Goal: Use online tool/utility: Utilize a website feature to perform a specific function

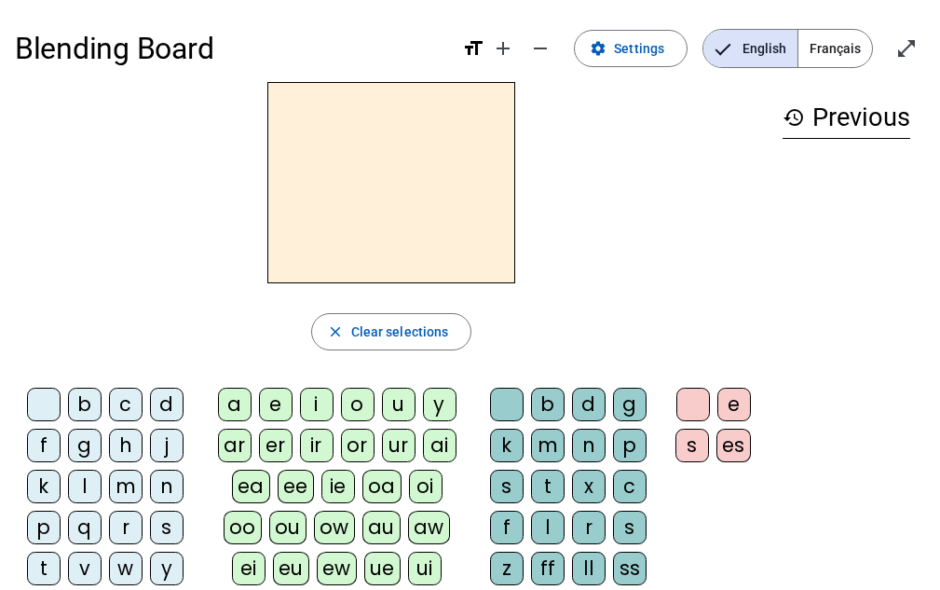
click at [44, 553] on div "t" at bounding box center [44, 569] width 34 height 34
click at [44, 547] on letter-bubble "p" at bounding box center [47, 531] width 41 height 41
click at [843, 62] on span "Français" at bounding box center [836, 48] width 74 height 37
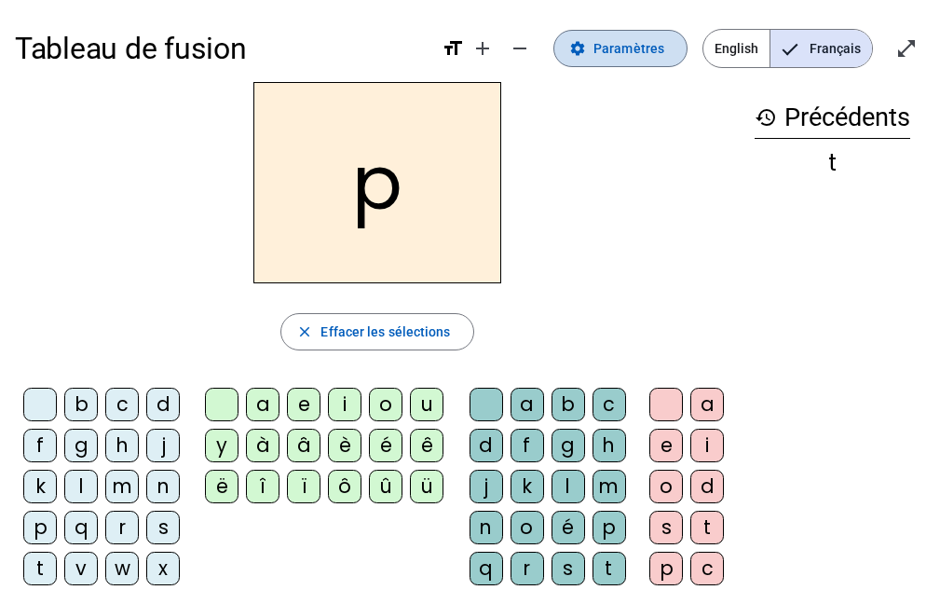
click at [604, 60] on span at bounding box center [621, 48] width 132 height 45
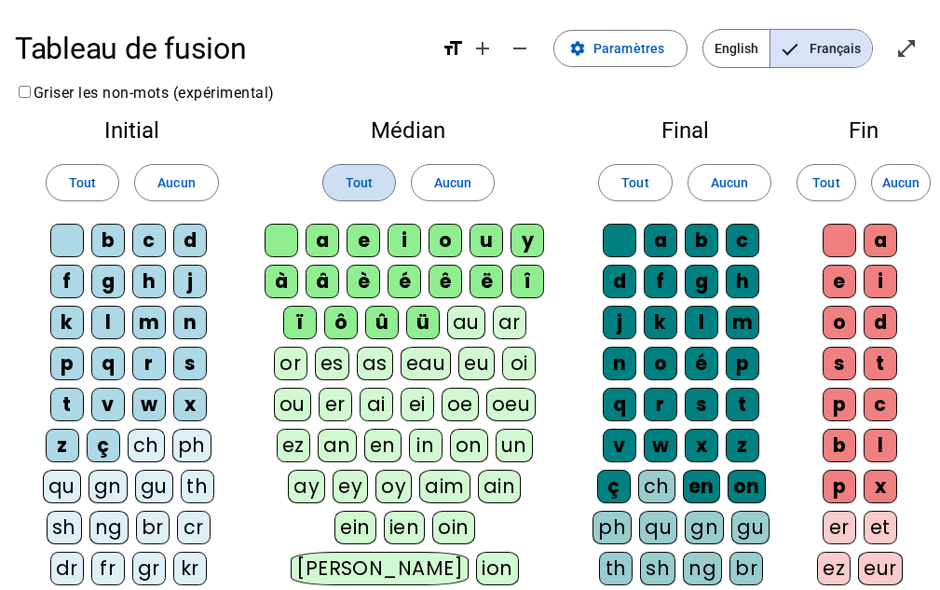
click at [358, 183] on span "Tout" at bounding box center [359, 182] width 27 height 22
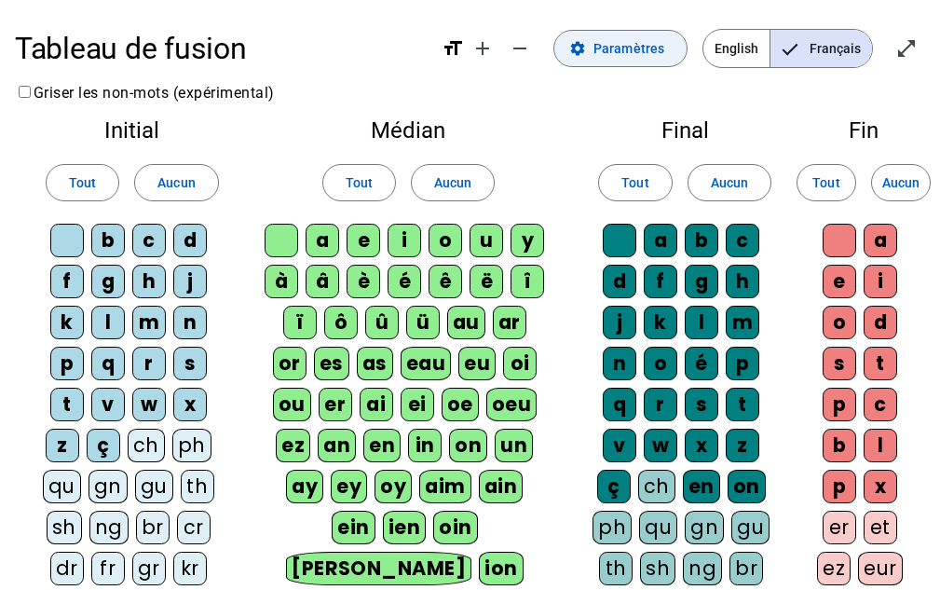
click at [595, 48] on span at bounding box center [621, 48] width 132 height 45
click at [912, 46] on mat-icon "open_in_full" at bounding box center [907, 48] width 22 height 22
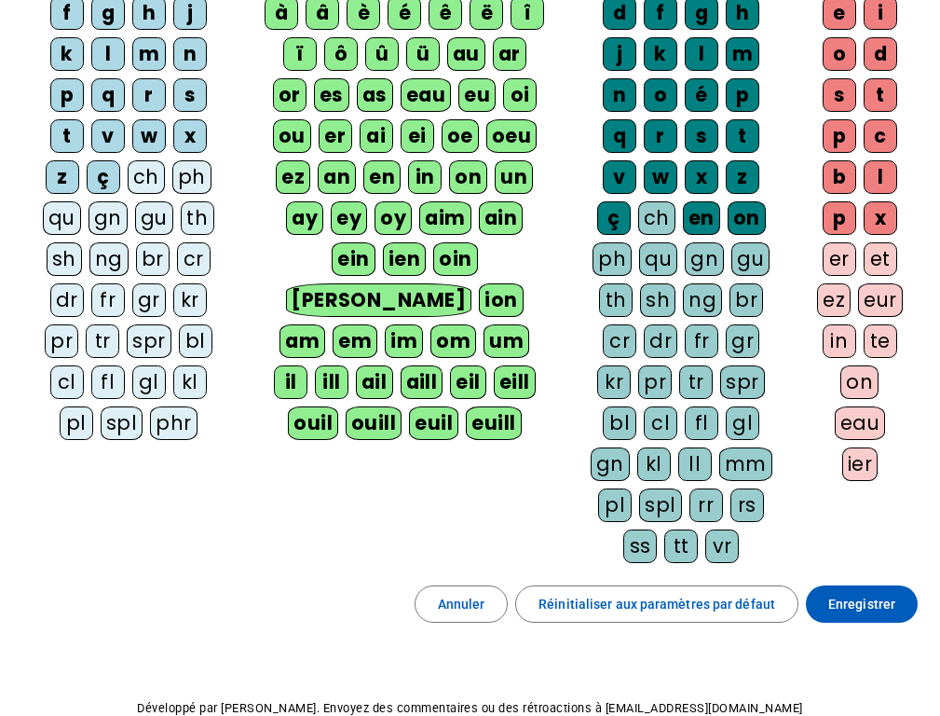
scroll to position [371, 0]
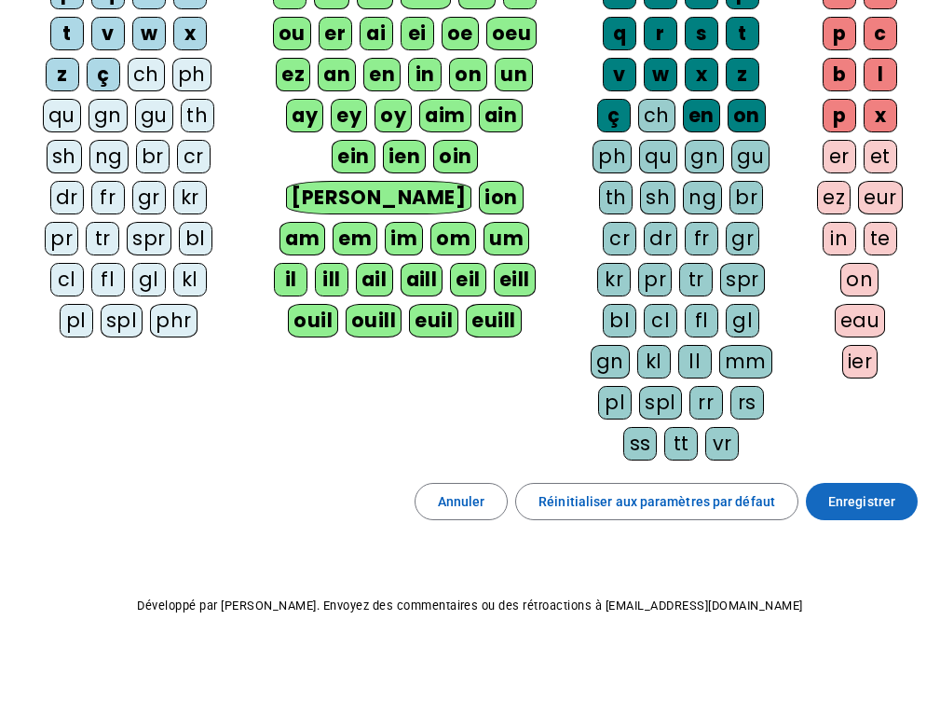
click at [873, 503] on span "Enregistrer" at bounding box center [862, 501] width 67 height 22
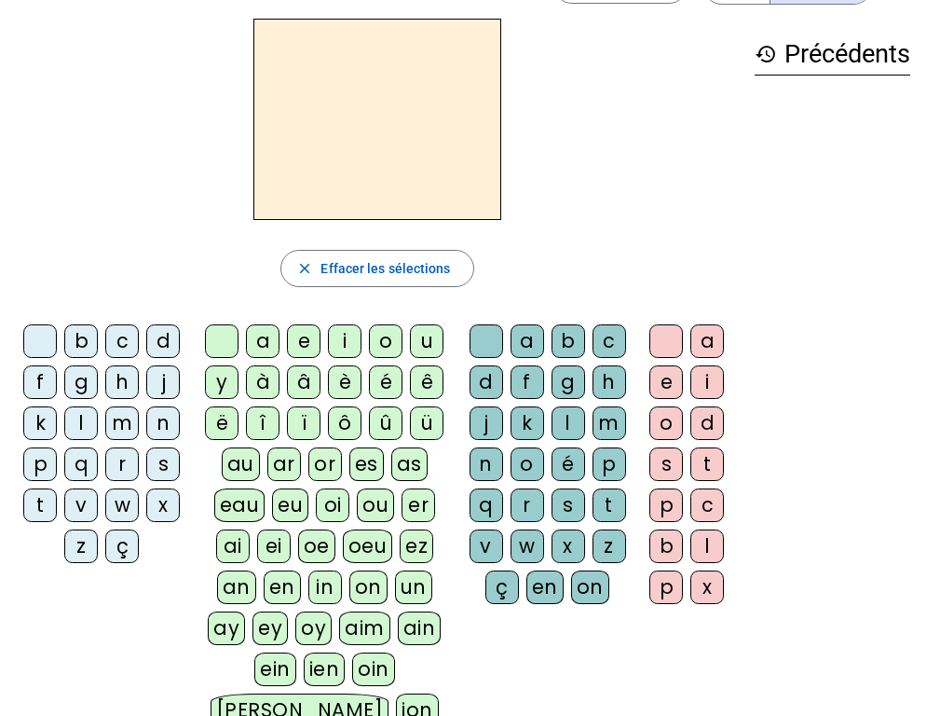
scroll to position [62, 0]
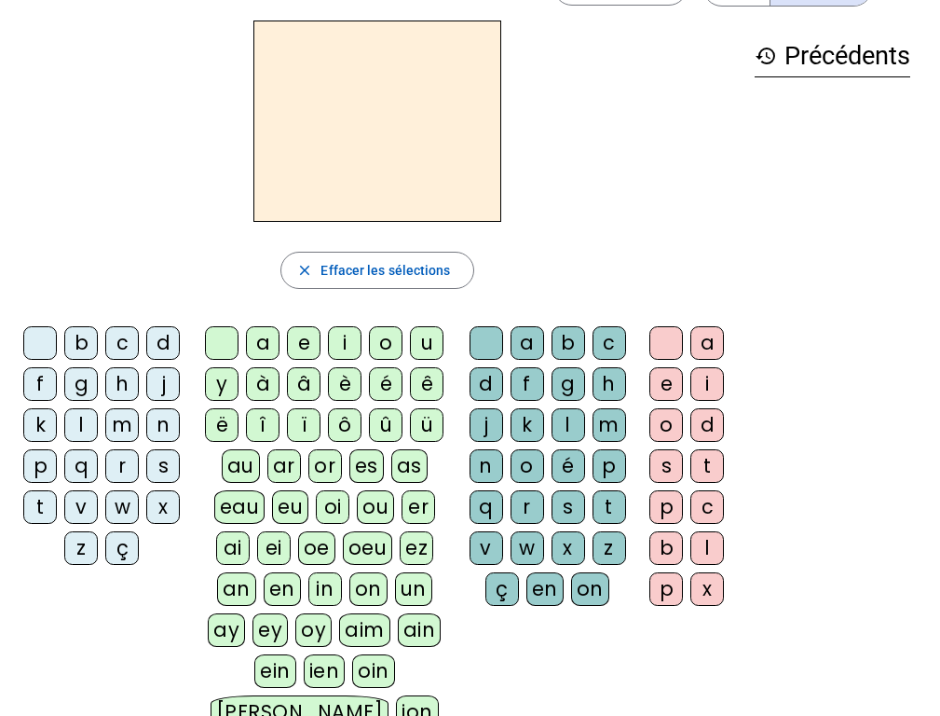
click at [33, 462] on div "p" at bounding box center [40, 466] width 34 height 34
click at [239, 512] on div "eau" at bounding box center [239, 507] width 51 height 34
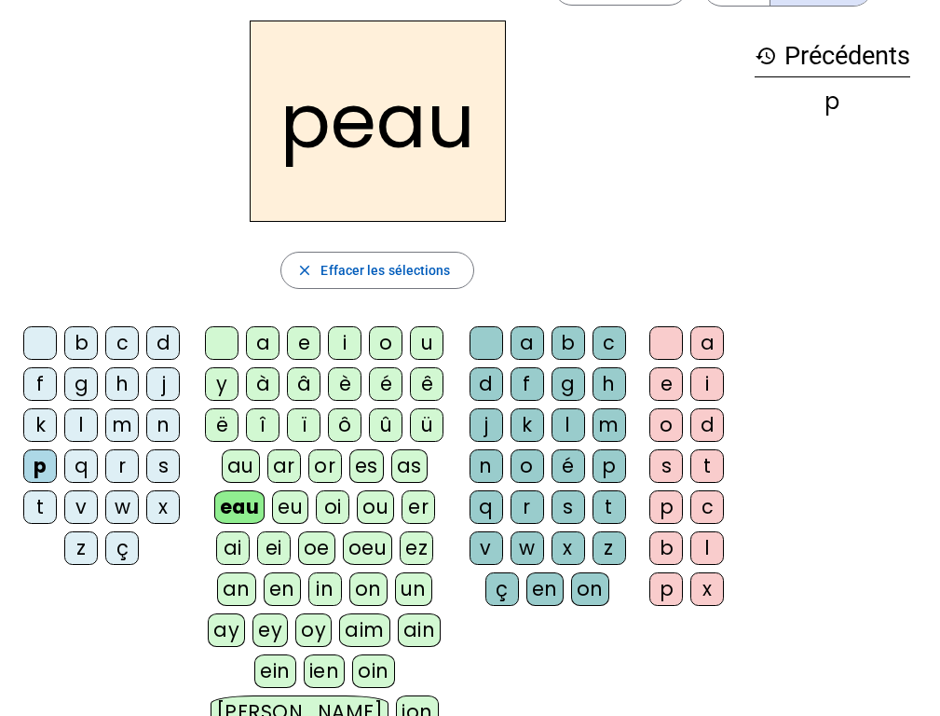
click at [82, 316] on div "peau close Effacer les sélections b c d f g h j k l m n p q r s t v w x z ç a e…" at bounding box center [377, 464] width 725 height 887
click at [79, 322] on div "b c d f g h j k l m n p q r s t v w x z ç" at bounding box center [106, 449] width 182 height 261
click at [80, 305] on div "peau close Effacer les sélections b c d f g h j k l m n p q r s t v w x z ç a e…" at bounding box center [377, 464] width 725 height 887
click at [92, 338] on div "b" at bounding box center [81, 343] width 34 height 34
click at [82, 336] on div "b" at bounding box center [81, 343] width 34 height 34
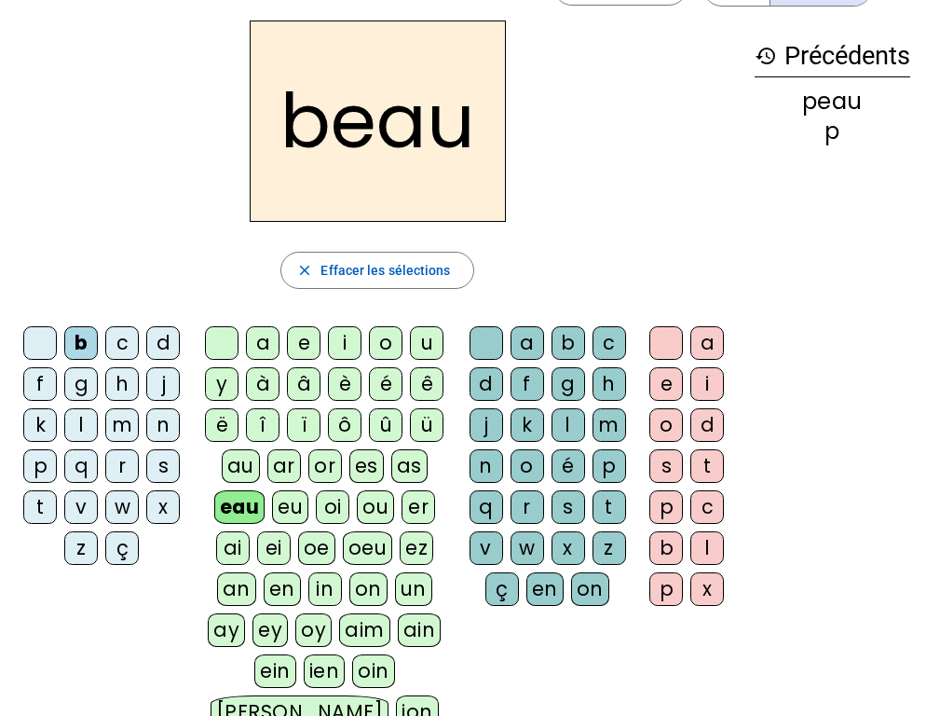
click at [79, 338] on div "b" at bounding box center [81, 343] width 34 height 34
click at [85, 323] on div "b c d f g h j k l m n p q r s t v w x z ç" at bounding box center [106, 449] width 182 height 261
click at [161, 464] on div "s" at bounding box center [163, 466] width 34 height 34
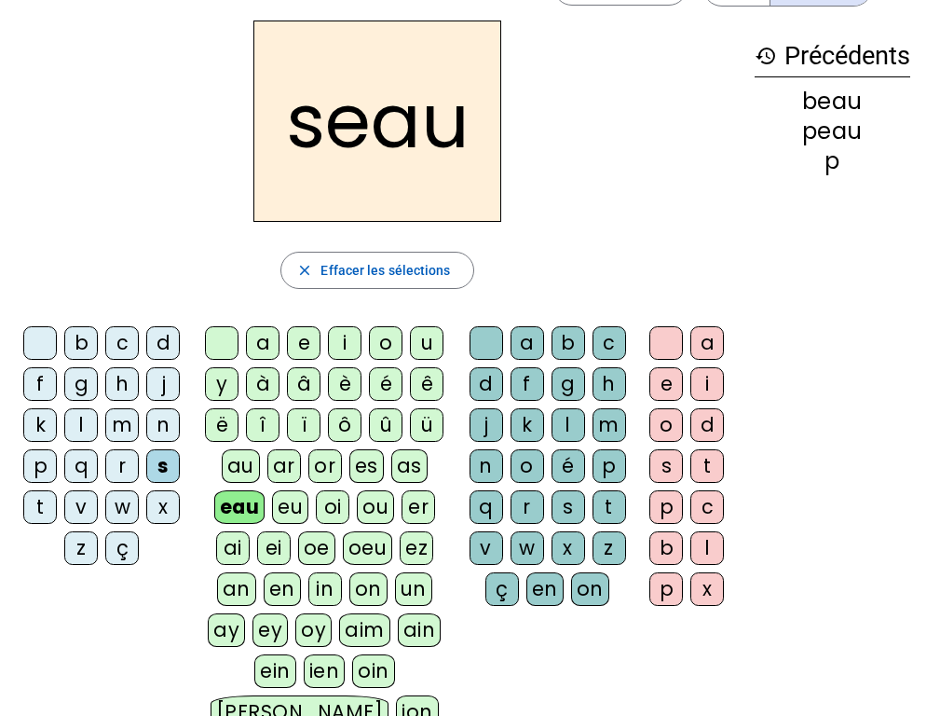
click at [85, 529] on letter-bubble "v" at bounding box center [84, 510] width 41 height 41
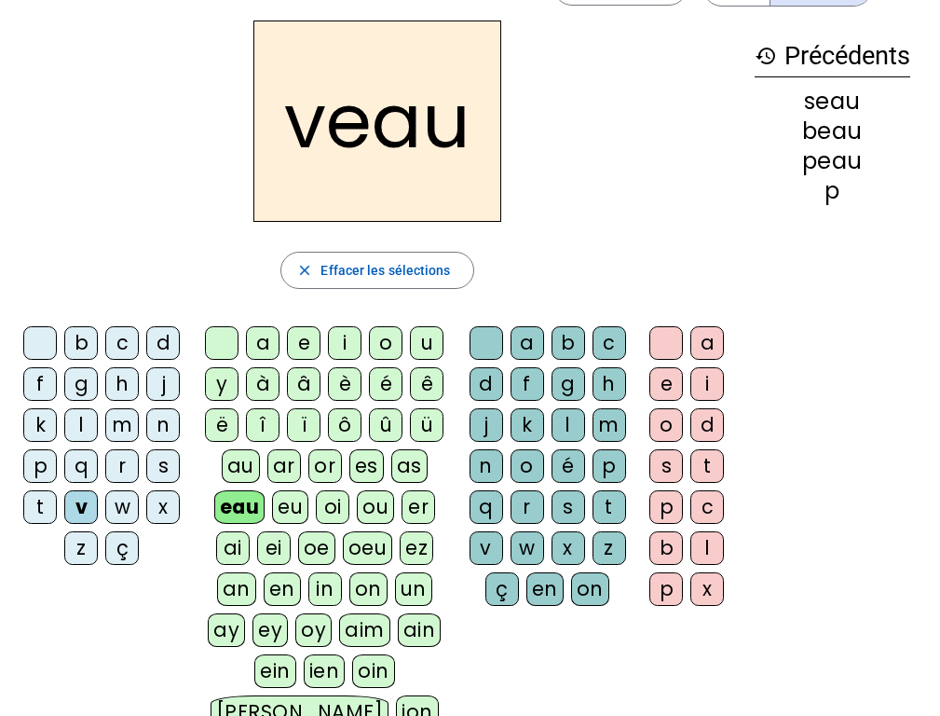
click at [33, 341] on div at bounding box center [40, 343] width 34 height 34
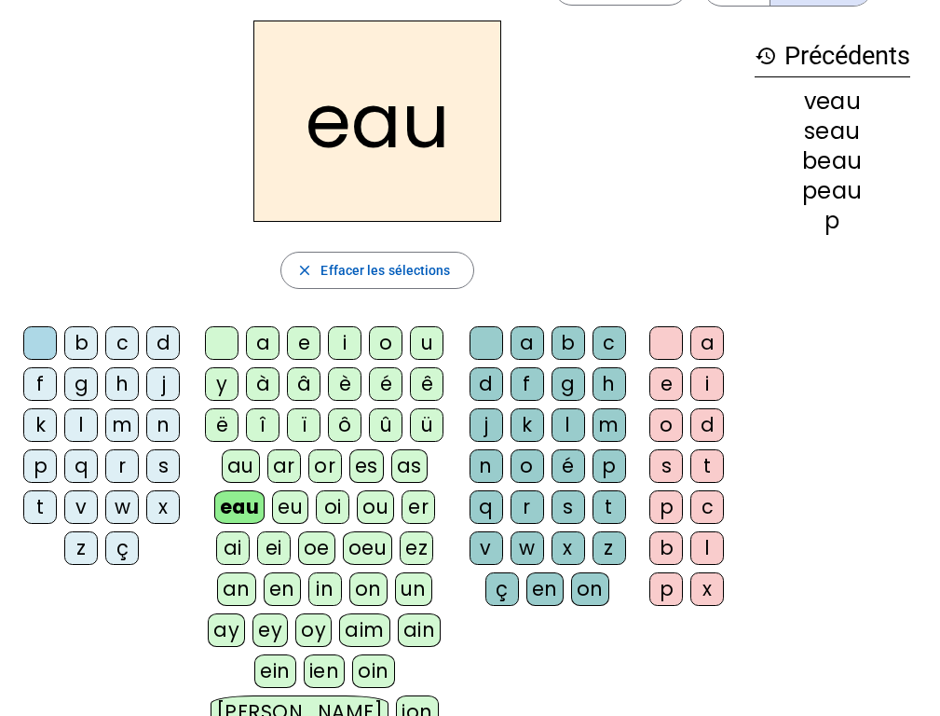
click at [239, 473] on div "au" at bounding box center [241, 466] width 38 height 34
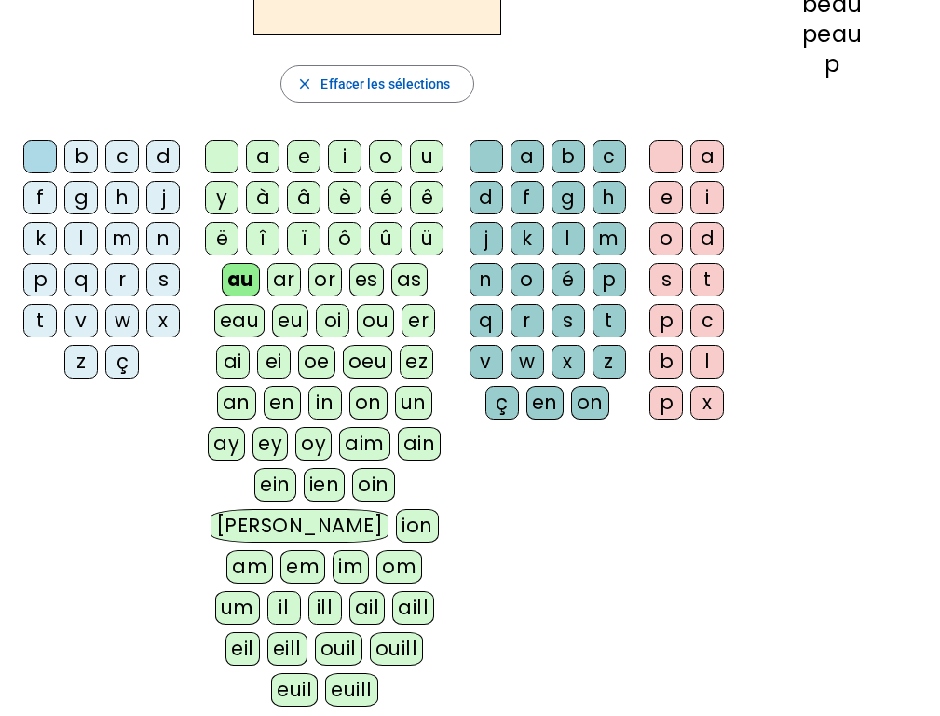
scroll to position [285, 0]
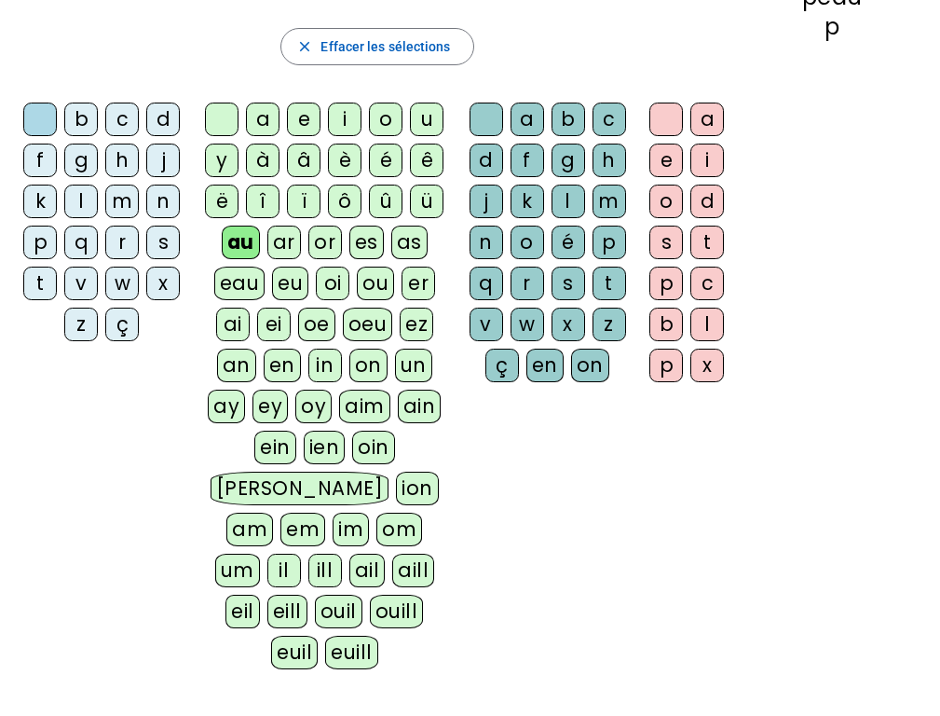
click at [48, 157] on div "f" at bounding box center [40, 161] width 34 height 34
click at [571, 323] on div "x" at bounding box center [569, 325] width 34 height 34
drag, startPoint x: 953, startPoint y: 44, endPoint x: 626, endPoint y: 596, distance: 641.4
click at [626, 589] on div "b c d f g h j k l m n p q r s t v w x z ç a e i o u y à â è é ê ë [PERSON_NAME]…" at bounding box center [377, 389] width 725 height 589
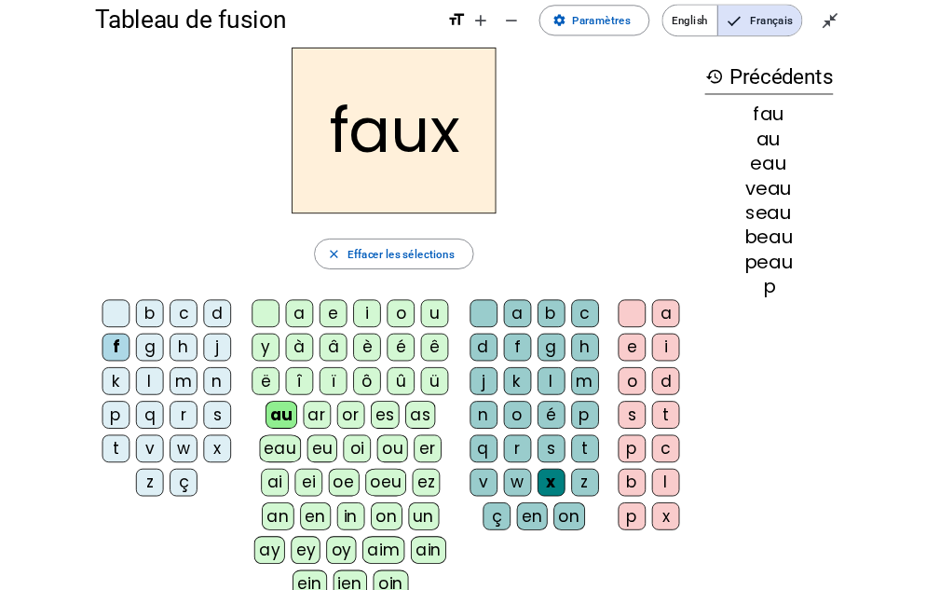
scroll to position [0, 0]
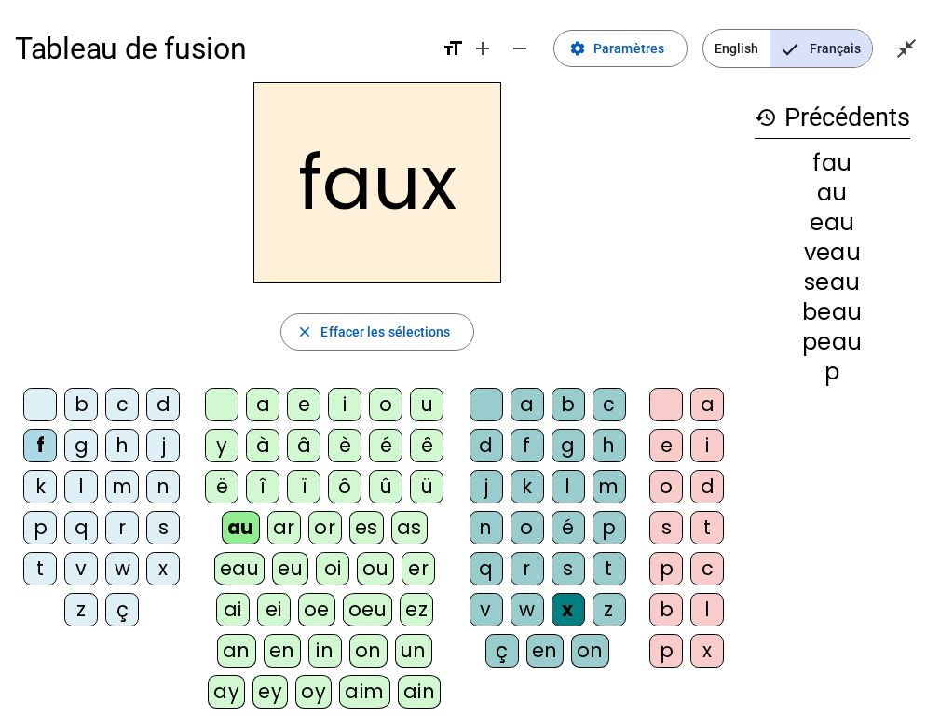
click at [711, 545] on letter-bubble "t" at bounding box center [711, 531] width 41 height 41
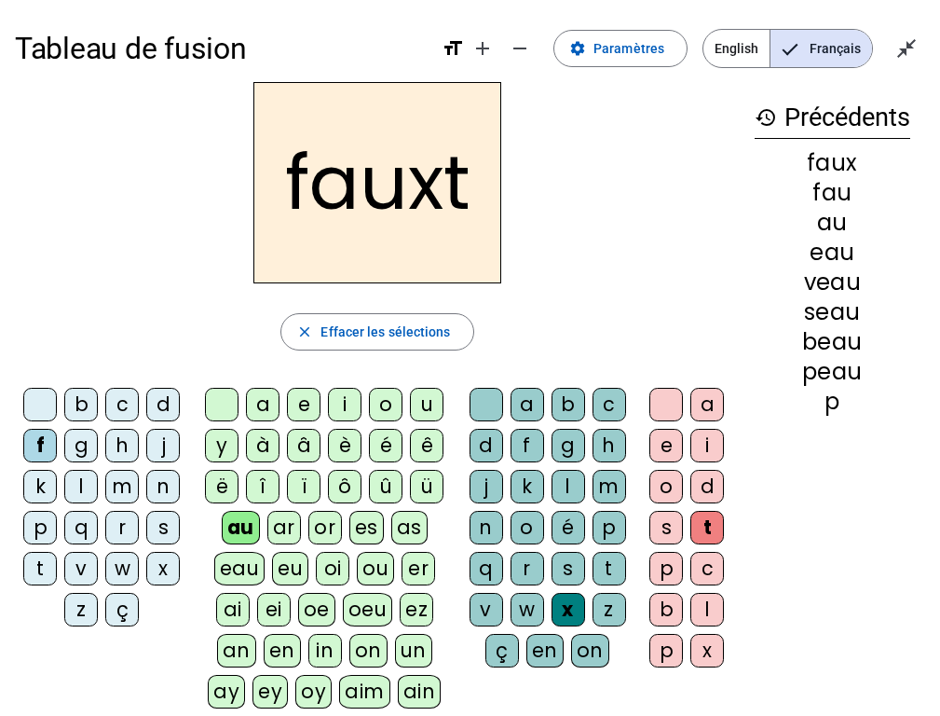
click at [662, 416] on div at bounding box center [667, 405] width 34 height 34
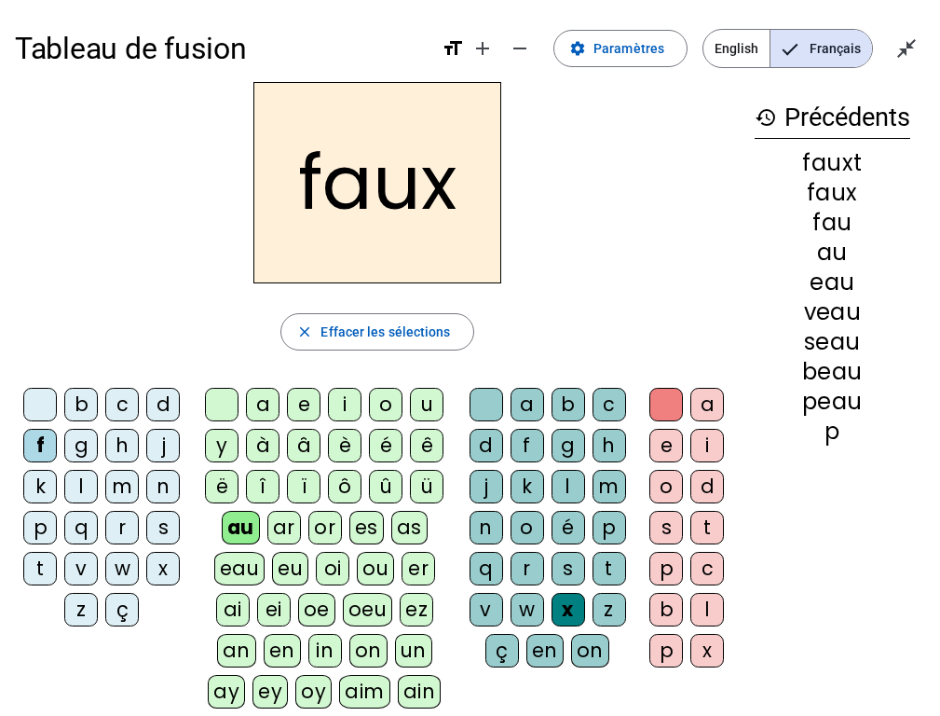
click at [606, 589] on letter-bubble "t" at bounding box center [613, 572] width 41 height 41
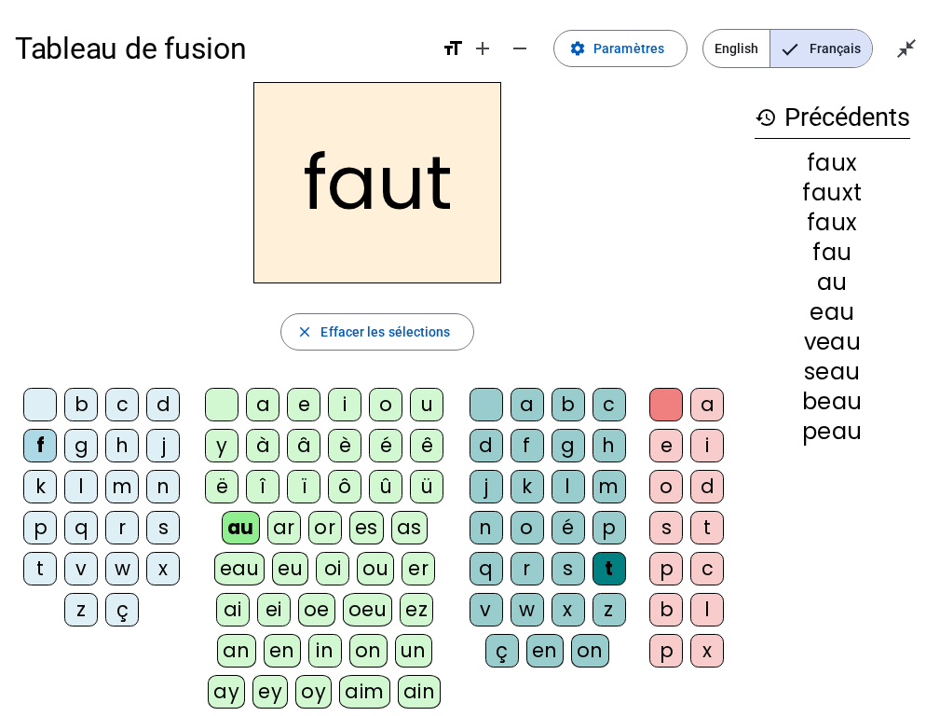
click at [118, 458] on div "h" at bounding box center [122, 446] width 34 height 34
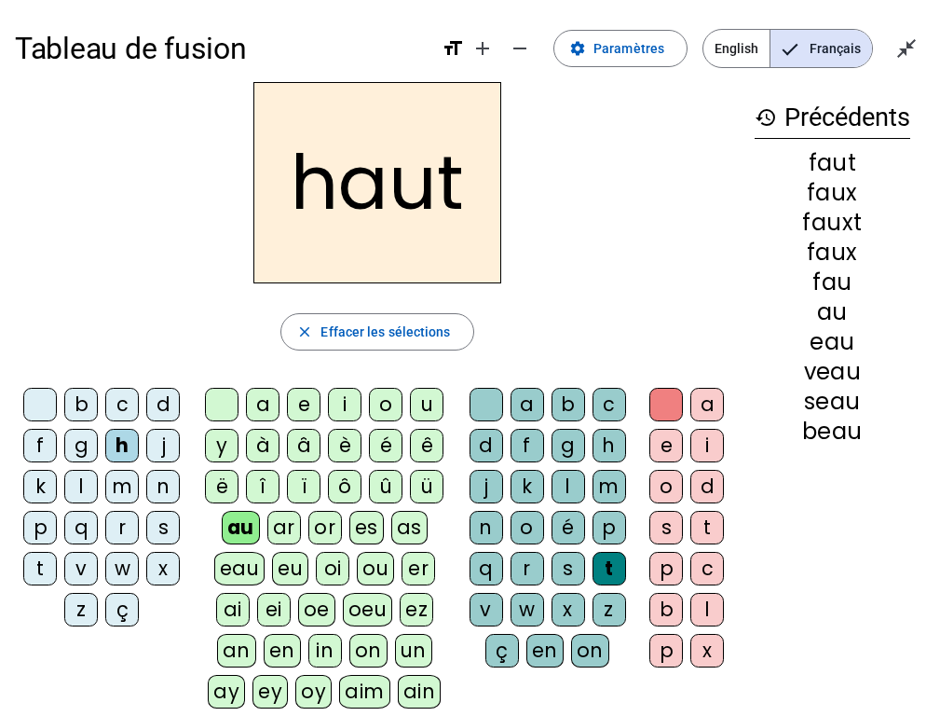
click at [126, 436] on div "h" at bounding box center [122, 446] width 34 height 34
click at [131, 439] on div "h" at bounding box center [122, 446] width 34 height 34
click at [130, 452] on div "h" at bounding box center [122, 446] width 34 height 34
